Goal: Download file/media

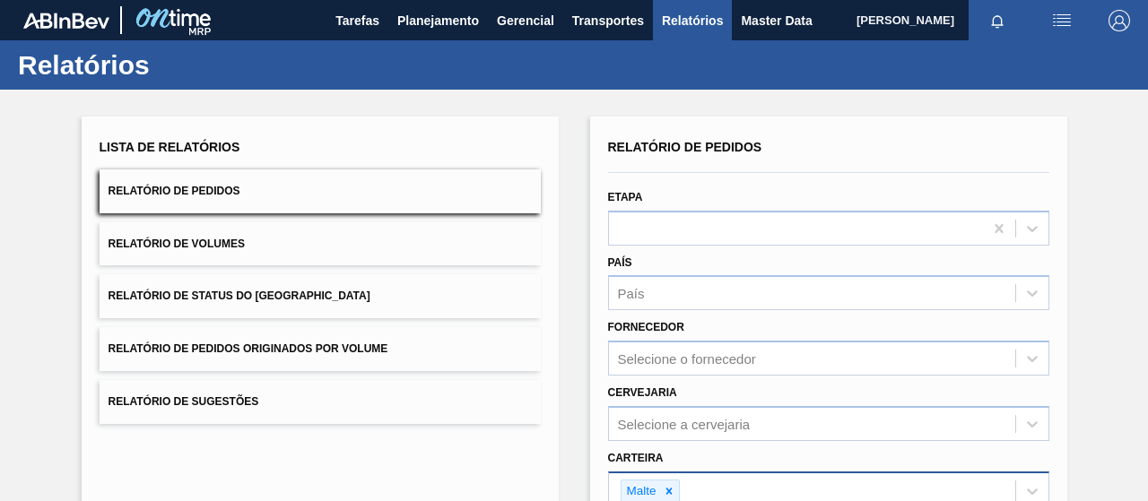
scroll to position [331, 0]
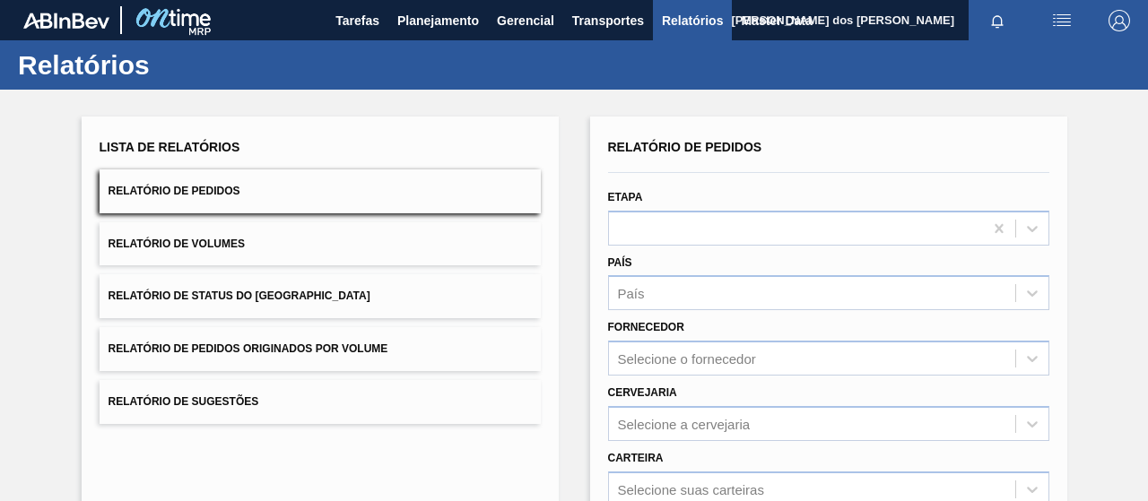
scroll to position [327, 0]
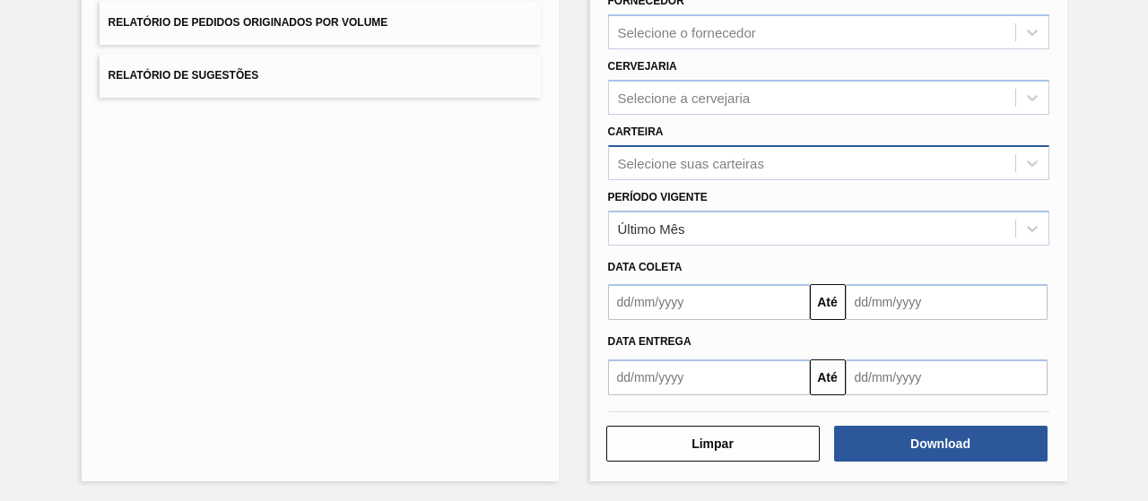
click at [660, 172] on div "Selecione suas carteiras" at bounding box center [812, 163] width 406 height 26
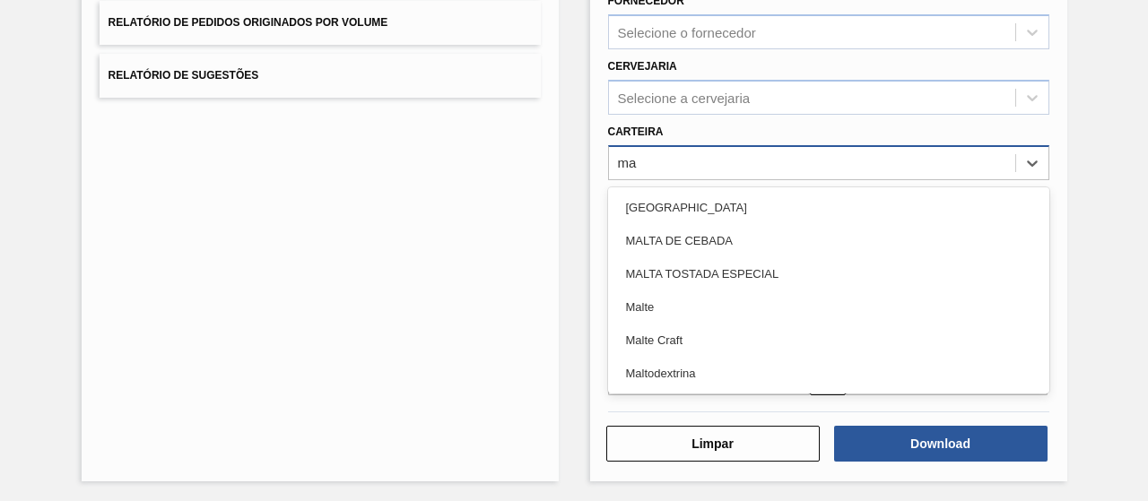
type input "mal"
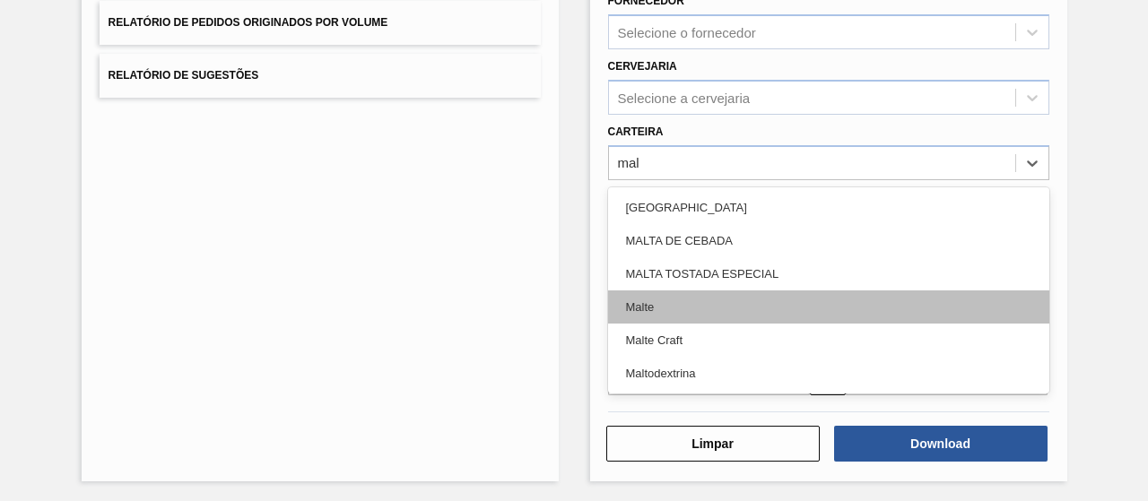
click at [656, 299] on div "Malte" at bounding box center [828, 307] width 441 height 33
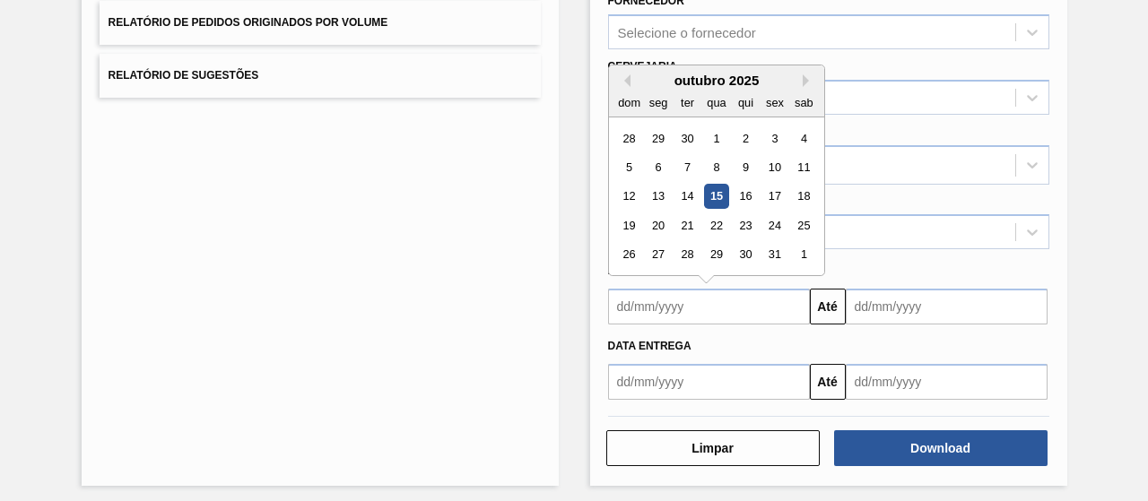
click at [684, 294] on input "text" at bounding box center [709, 307] width 202 height 36
click at [466, 340] on div "Lista de Relatórios Relatório de Pedidos Relatório de Volumes Relatório de Stat…" at bounding box center [320, 138] width 477 height 696
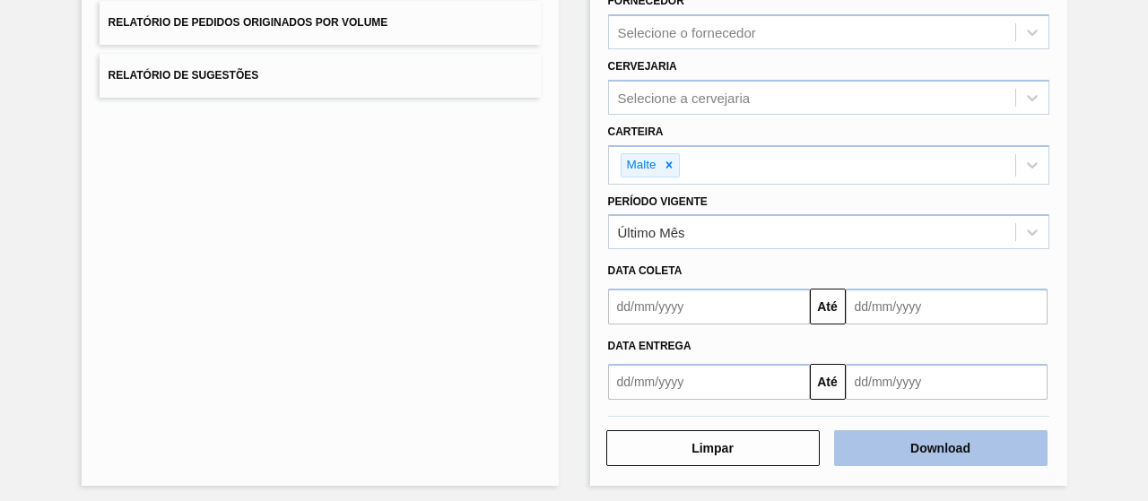
click at [940, 442] on button "Download" at bounding box center [941, 449] width 214 height 36
